Goal: Task Accomplishment & Management: Complete application form

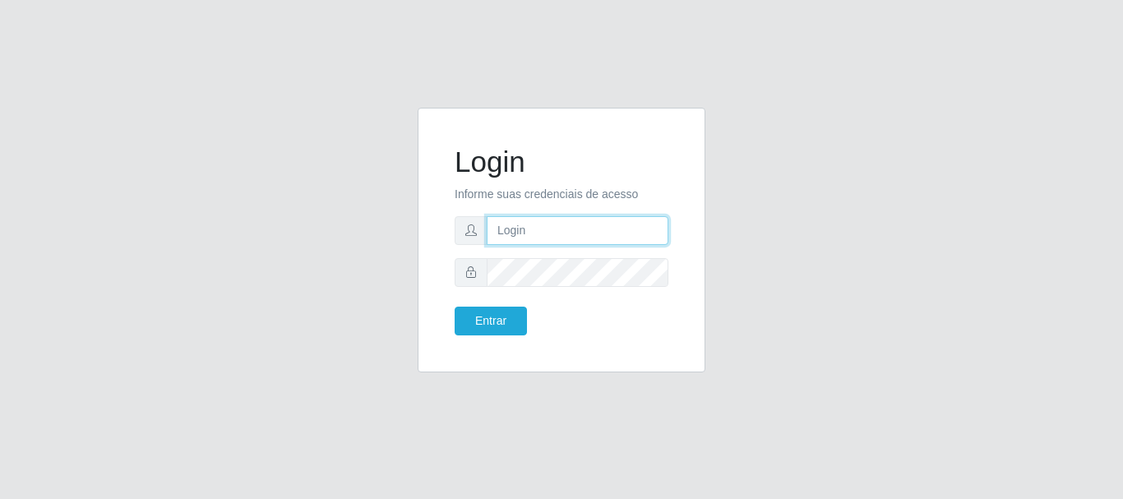
click at [557, 226] on input "text" at bounding box center [578, 230] width 182 height 29
type input "thiagol@bemais"
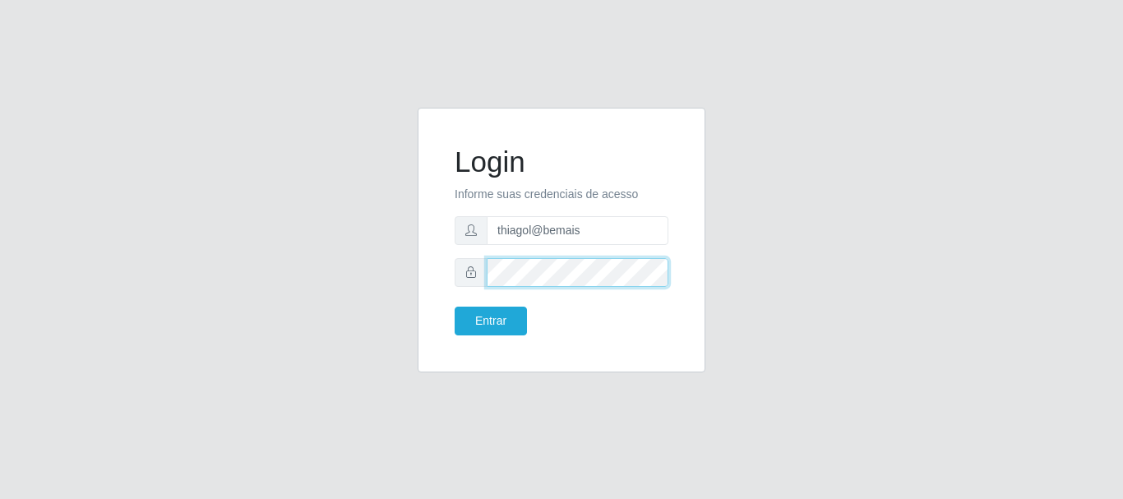
click at [455, 307] on button "Entrar" at bounding box center [491, 321] width 72 height 29
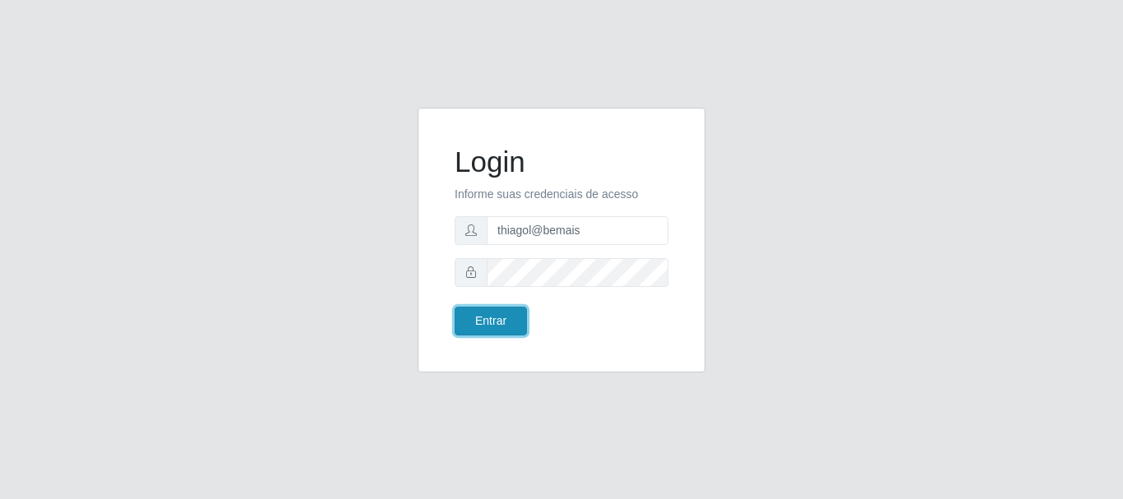
click at [499, 330] on button "Entrar" at bounding box center [491, 321] width 72 height 29
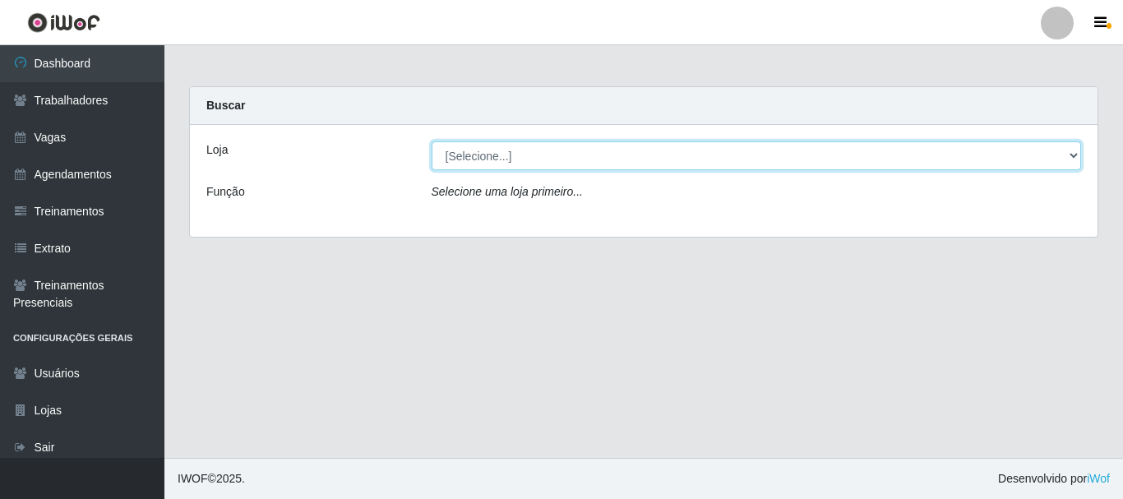
click at [501, 159] on select "[Selecione...] [PERSON_NAME]" at bounding box center [757, 155] width 650 height 29
select select "230"
click at [432, 141] on select "[Selecione...] [PERSON_NAME]" at bounding box center [757, 155] width 650 height 29
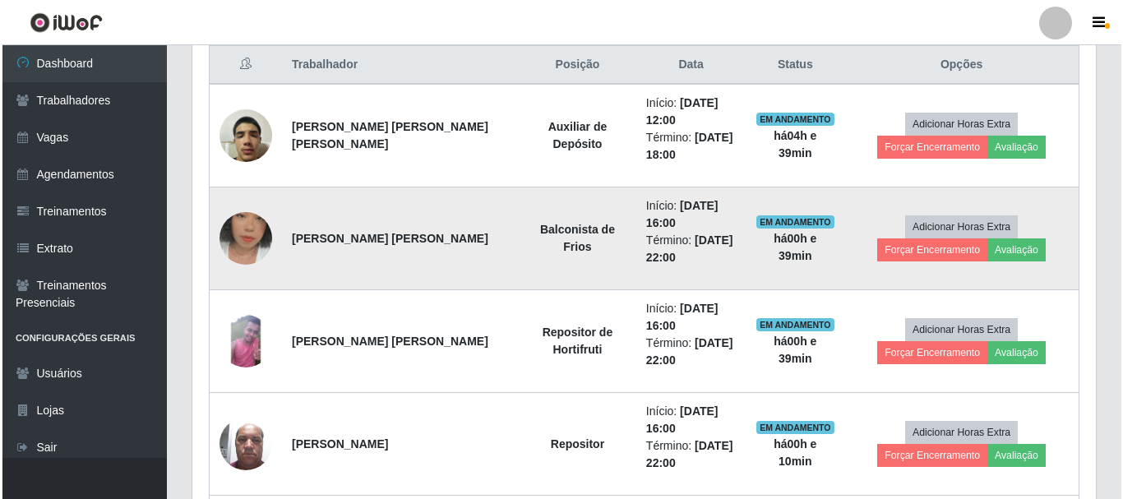
scroll to position [649, 0]
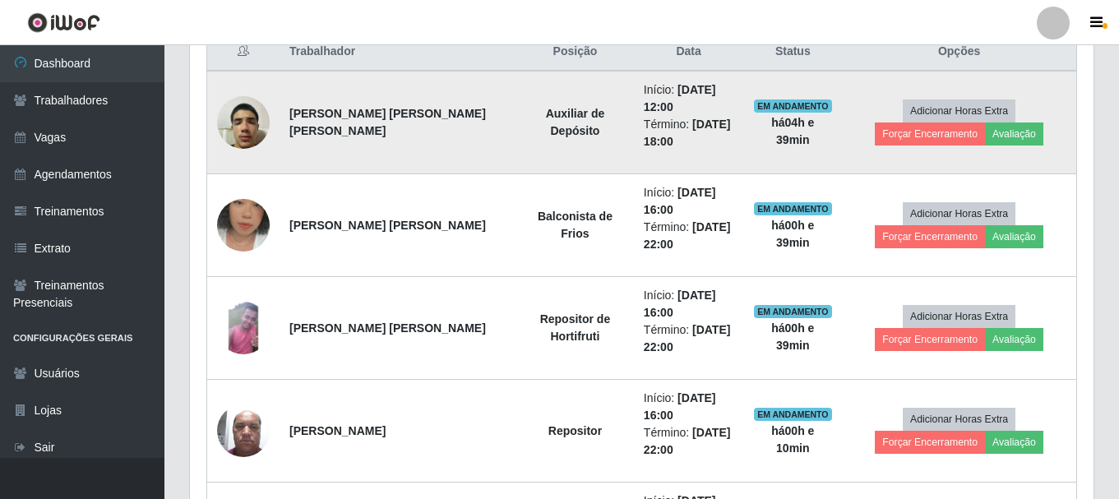
click at [252, 119] on img at bounding box center [243, 122] width 53 height 70
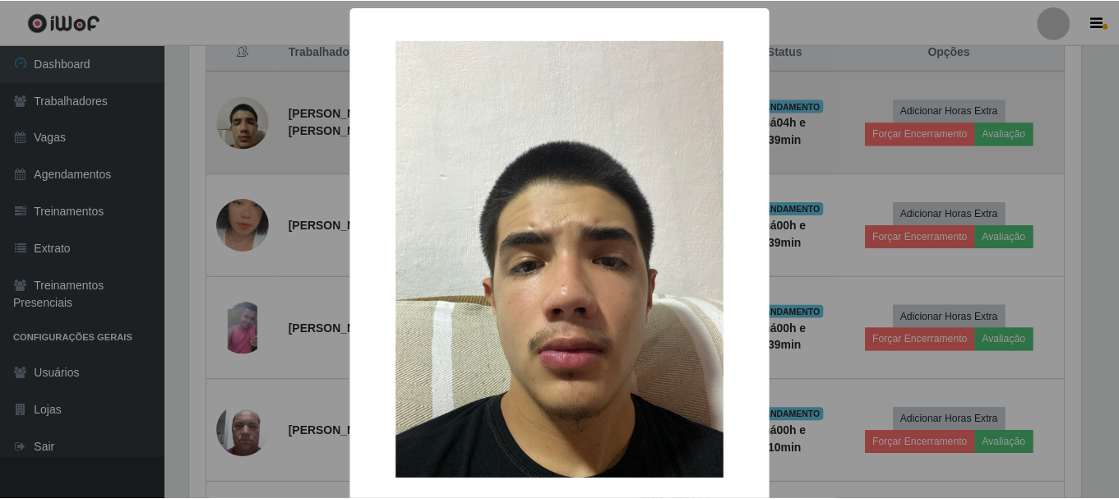
scroll to position [341, 895]
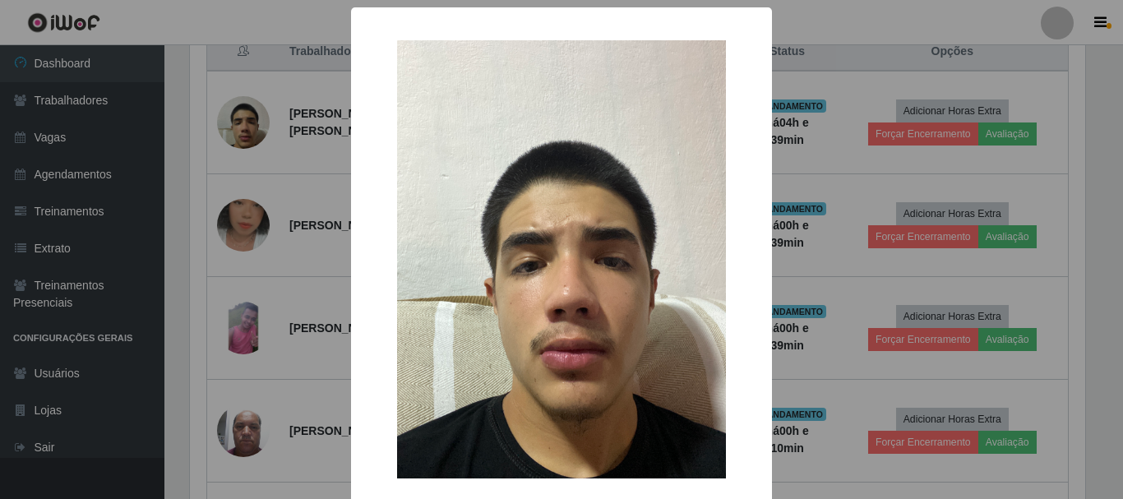
click at [281, 134] on div "× OK Cancel" at bounding box center [561, 249] width 1123 height 499
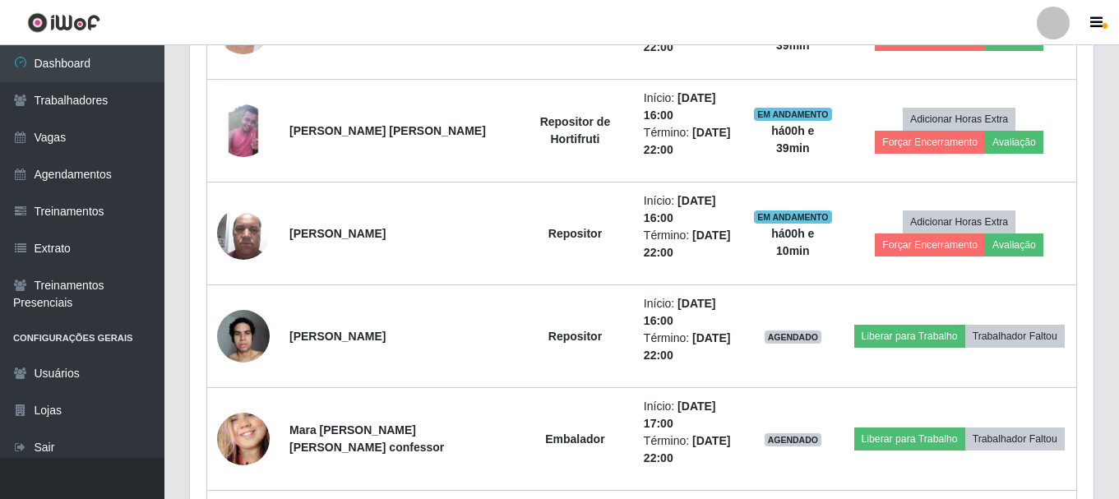
scroll to position [827, 0]
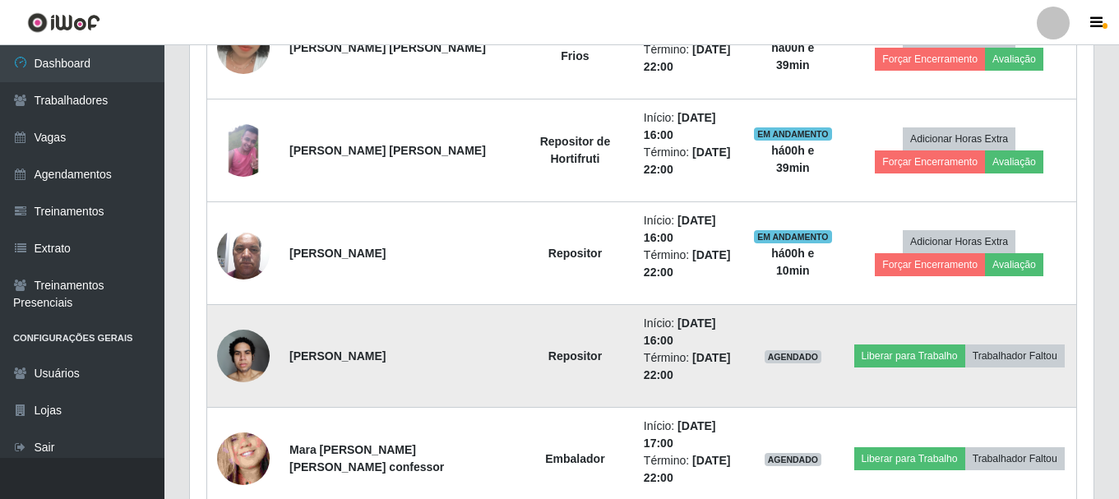
click at [243, 353] on img at bounding box center [243, 356] width 53 height 70
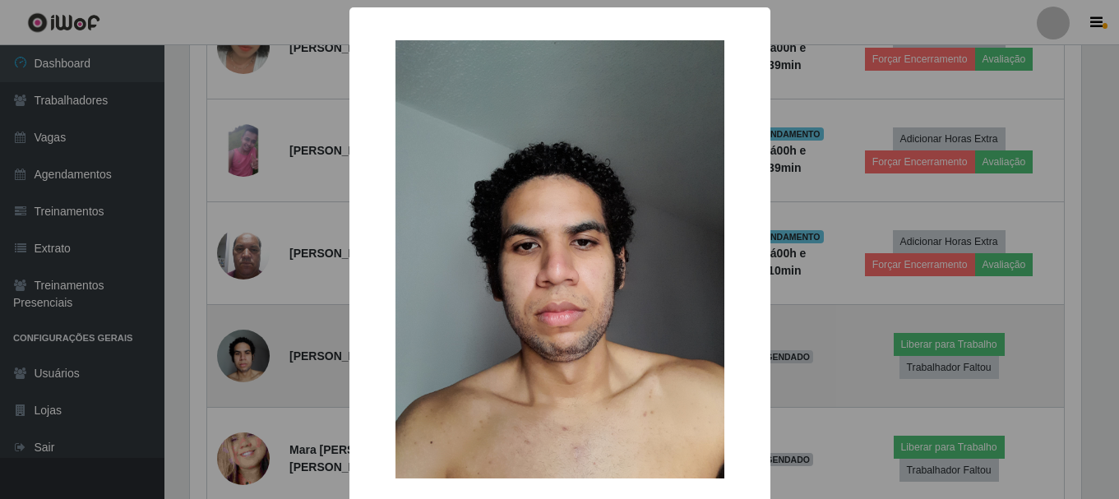
scroll to position [341, 895]
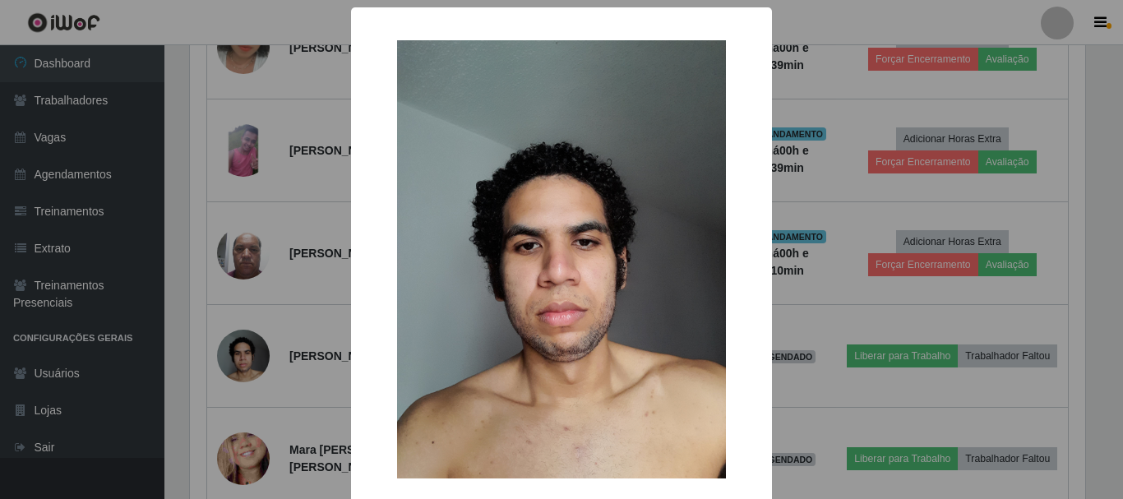
click at [810, 251] on div "× OK Cancel" at bounding box center [561, 249] width 1123 height 499
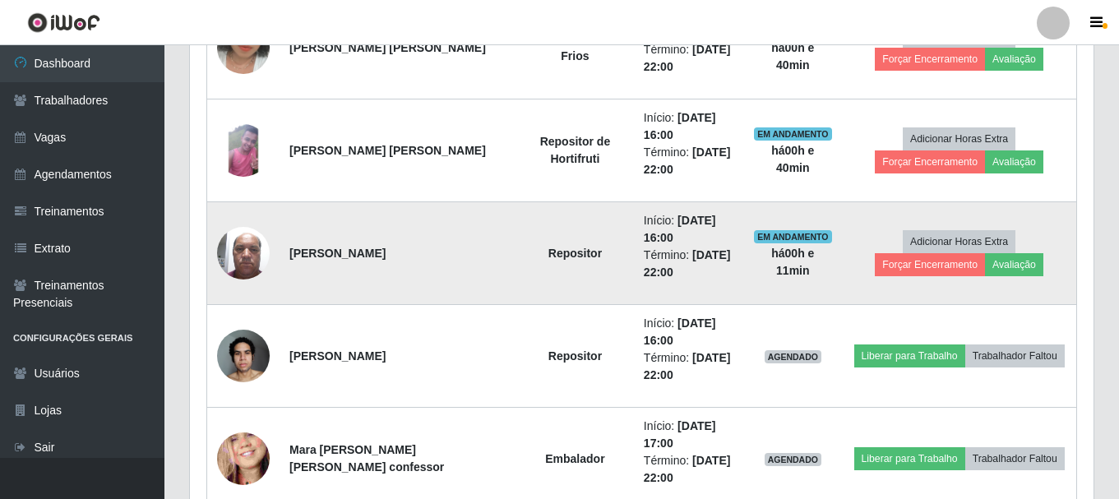
scroll to position [341, 903]
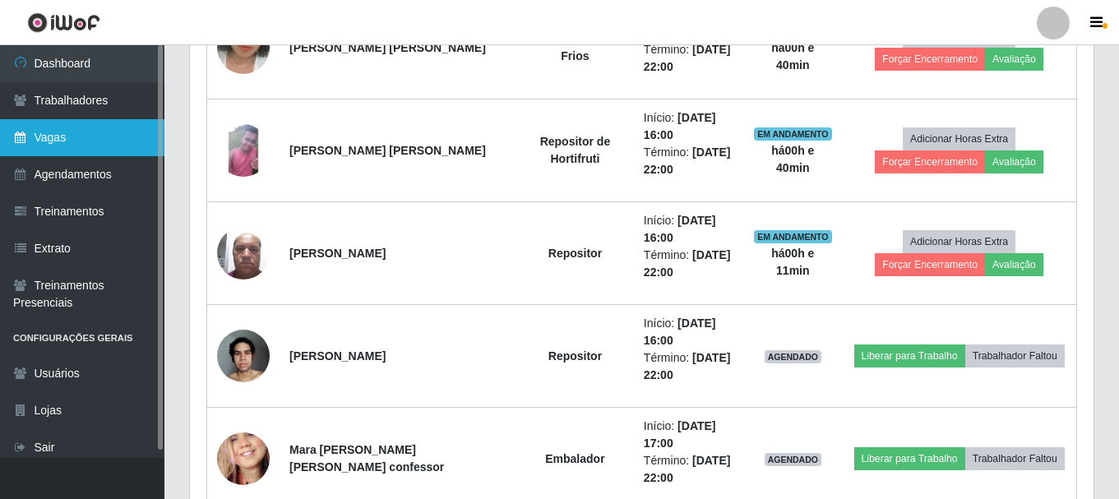
click at [104, 153] on link "Vagas" at bounding box center [82, 137] width 164 height 37
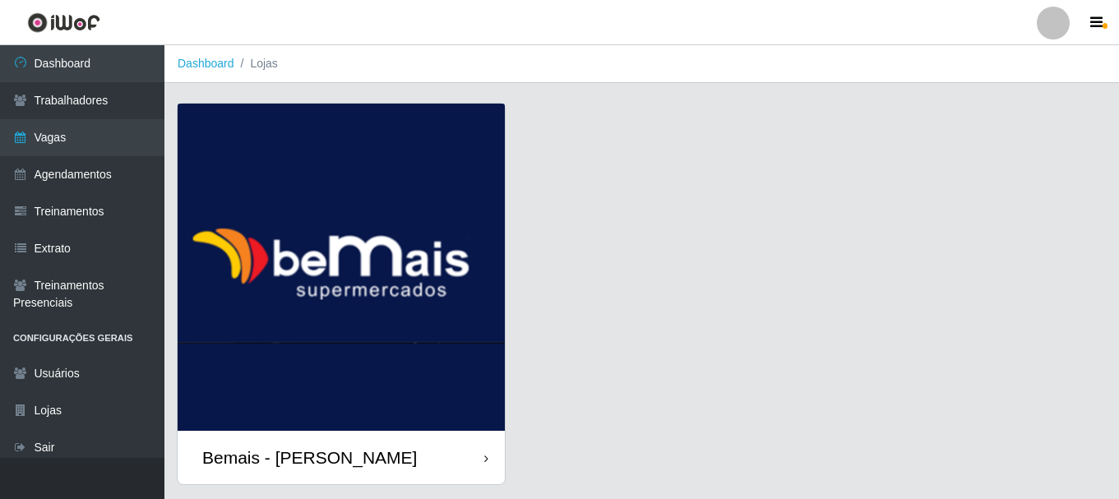
click at [423, 242] on img at bounding box center [341, 267] width 327 height 327
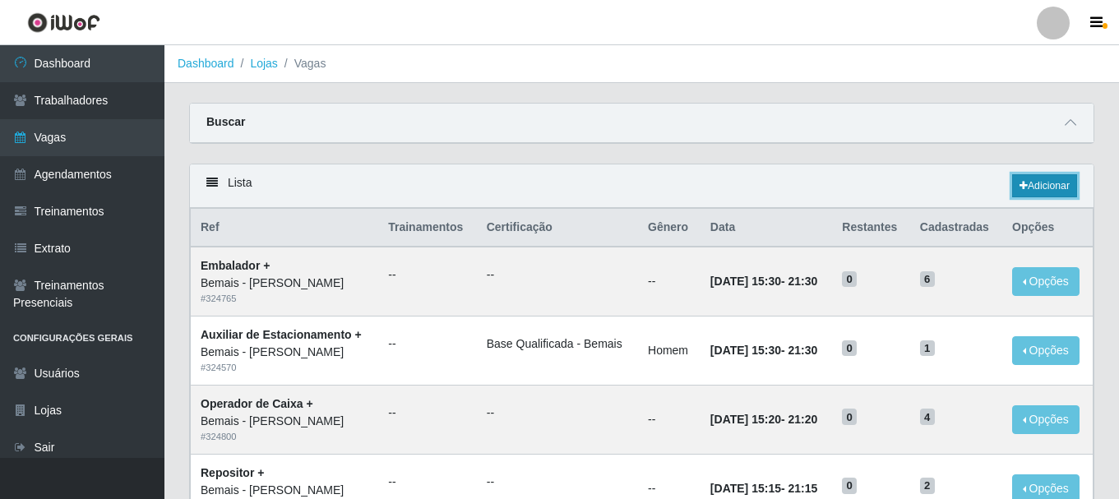
click at [1040, 179] on link "Adicionar" at bounding box center [1044, 185] width 65 height 23
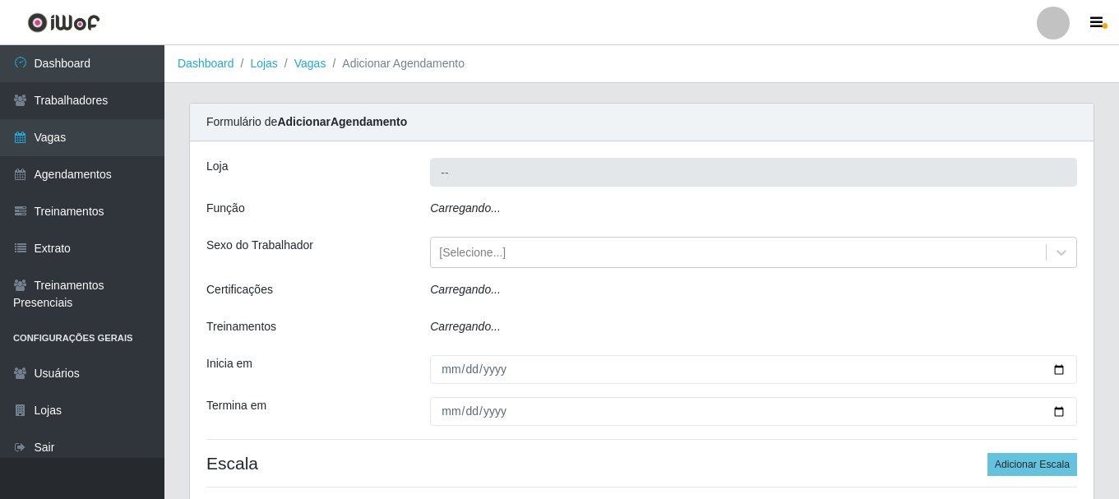
type input "Bemais - [PERSON_NAME]"
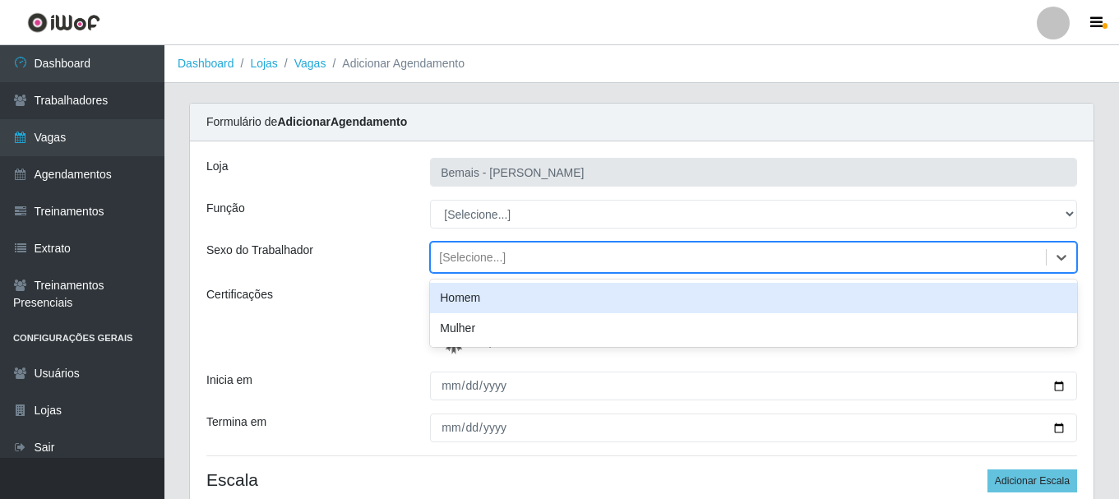
click at [478, 259] on div "[Selecione...]" at bounding box center [472, 257] width 67 height 17
click at [474, 293] on div "Homem" at bounding box center [753, 298] width 647 height 30
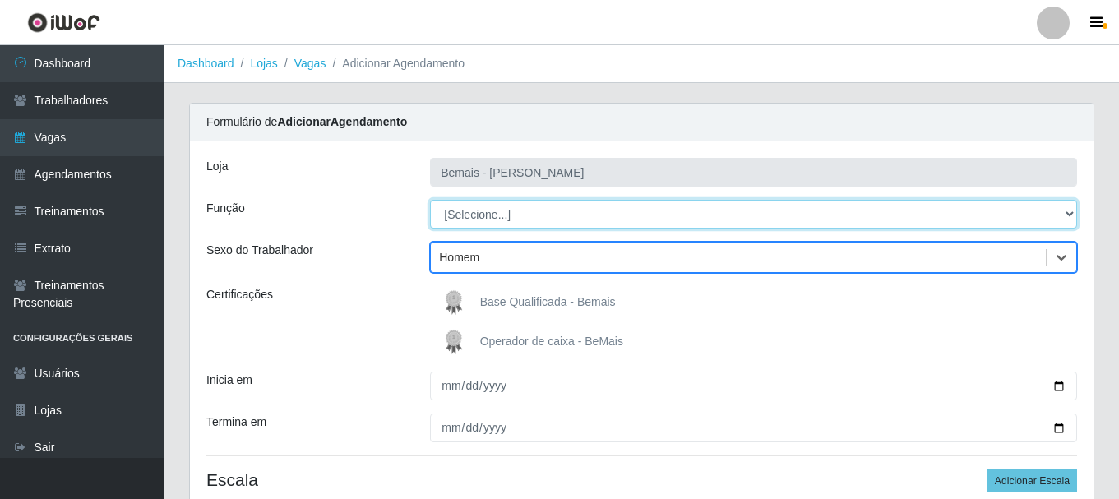
click at [467, 225] on select "[Selecione...] ASG ASG + ASG ++ Auxiliar de Depósito Auxiliar de Depósito + Aux…" at bounding box center [753, 214] width 647 height 29
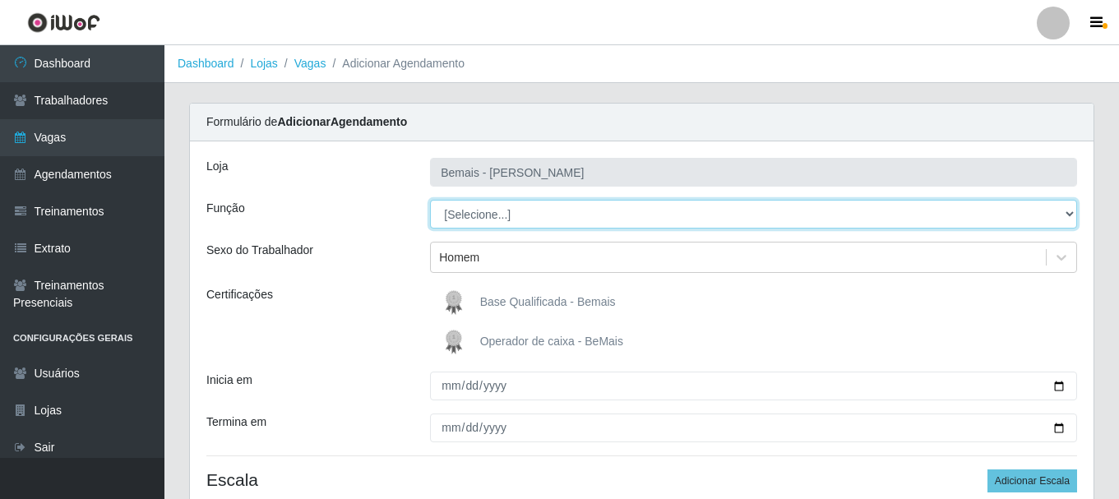
select select "24"
click at [430, 200] on select "[Selecione...] ASG ASG + ASG ++ Auxiliar de Depósito Auxiliar de Depósito + Aux…" at bounding box center [753, 214] width 647 height 29
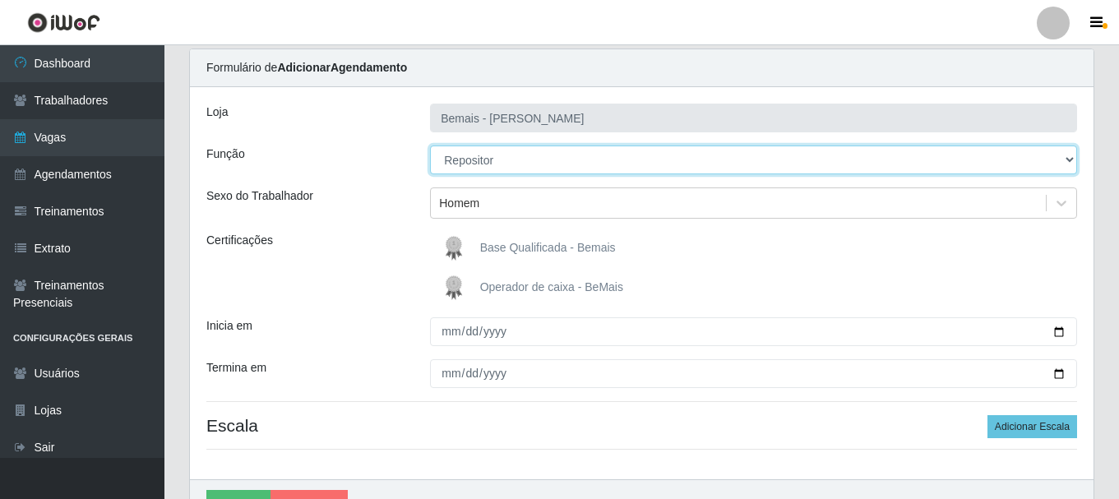
scroll to position [82, 0]
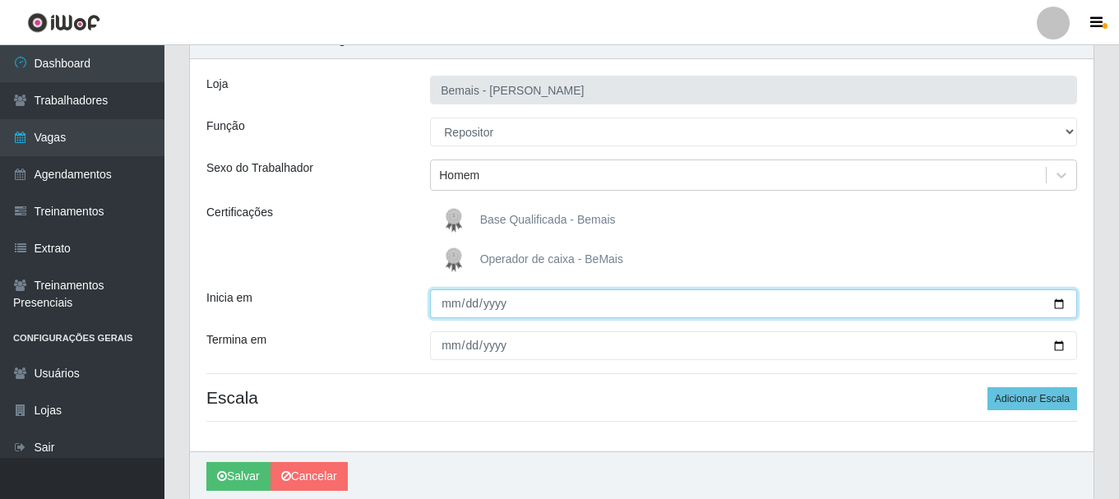
click at [452, 303] on input "Inicia em" at bounding box center [753, 303] width 647 height 29
type input "[DATE]"
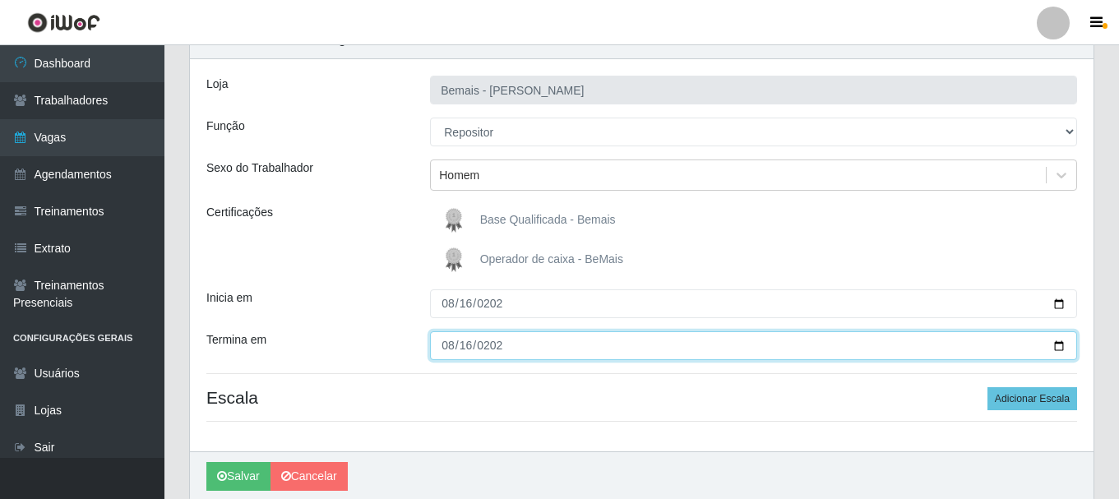
type input "[DATE]"
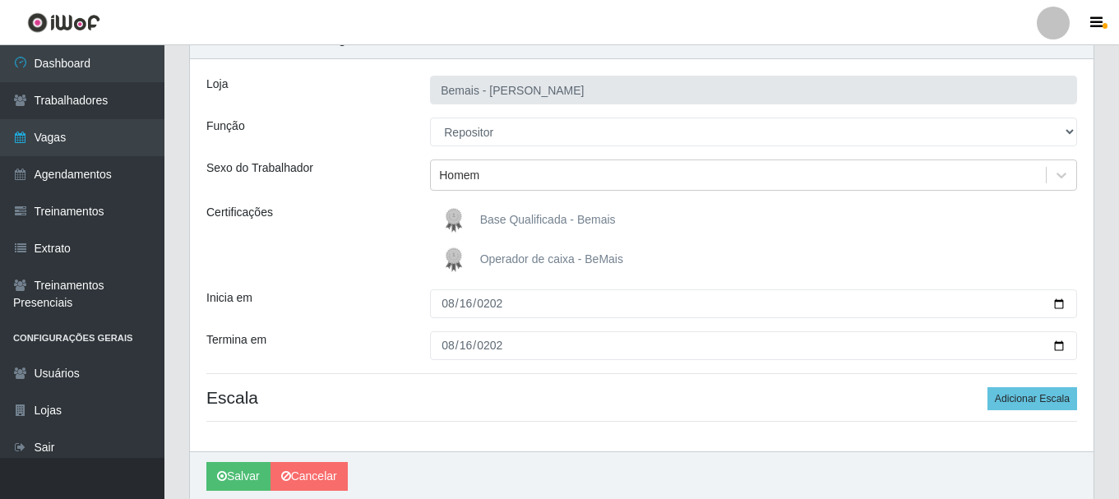
click at [1047, 411] on div "[PERSON_NAME] Função [Selecione...] ASG ASG + ASG ++ Auxiliar de Depósito Auxil…" at bounding box center [641, 255] width 903 height 392
click at [1035, 395] on button "Adicionar Escala" at bounding box center [1032, 398] width 90 height 23
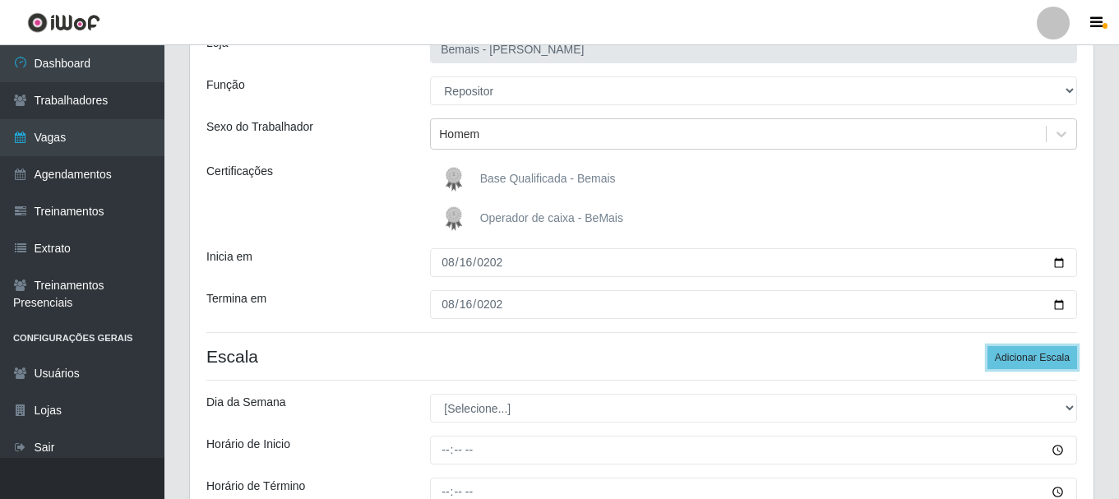
scroll to position [131, 0]
